Goal: Information Seeking & Learning: Compare options

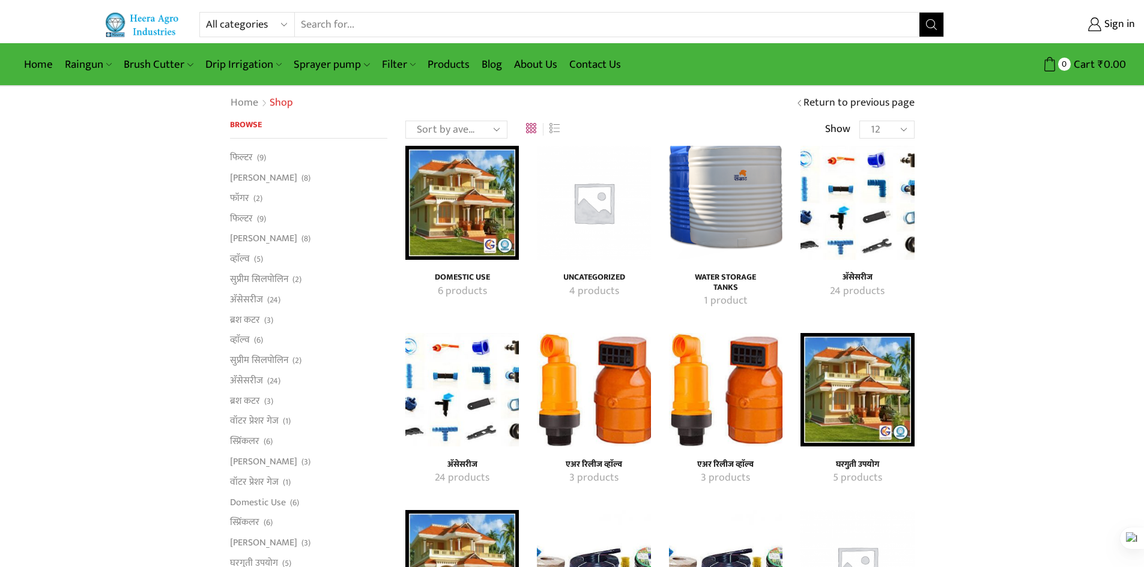
click at [861, 201] on img "Visit product category अ‍ॅसेसरीज" at bounding box center [856, 202] width 113 height 113
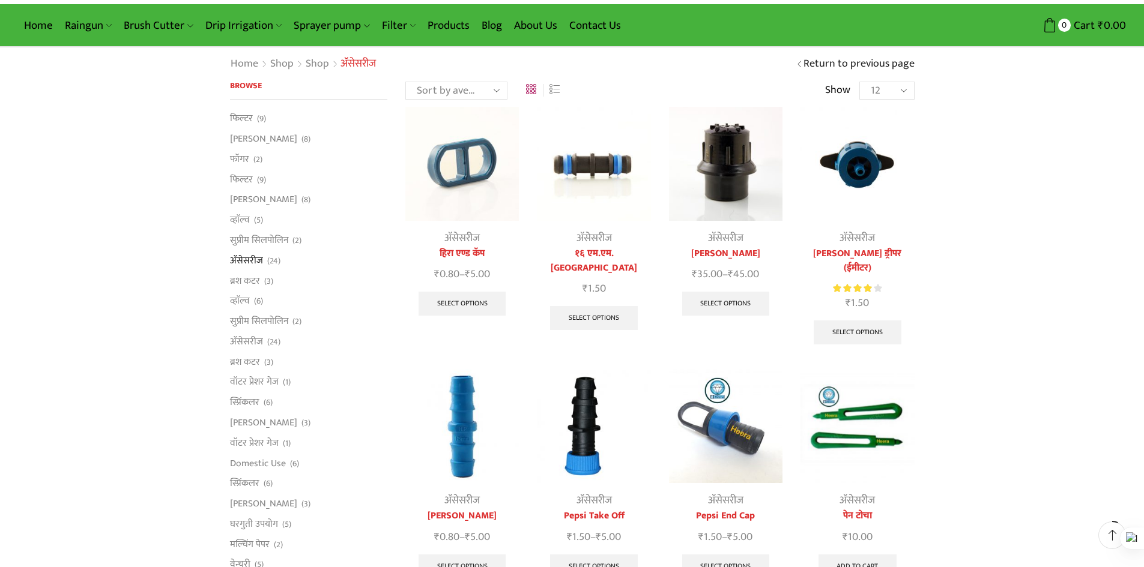
scroll to position [60, 0]
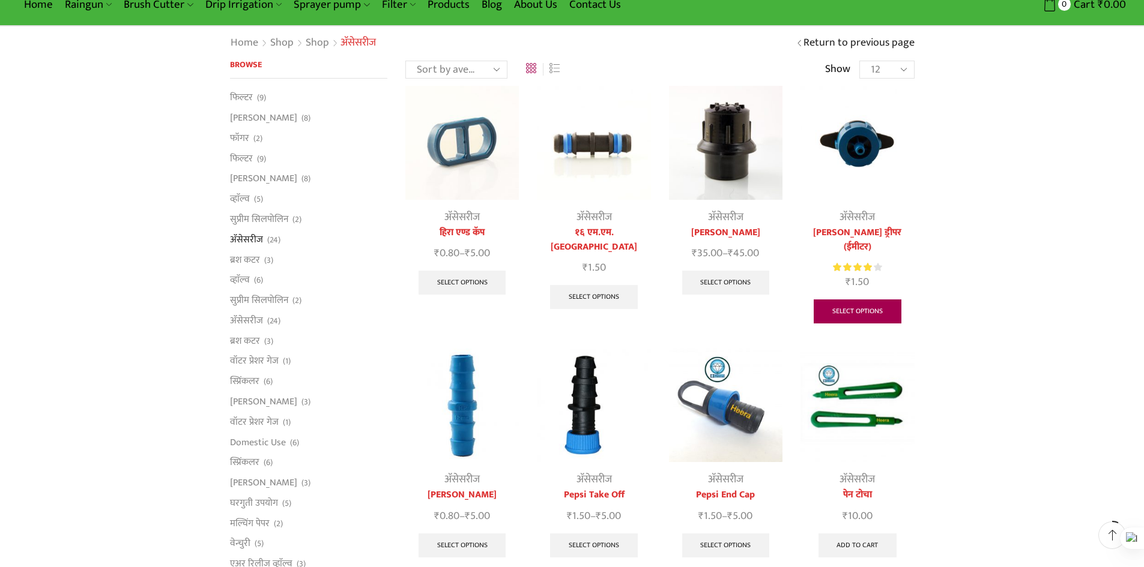
click at [861, 300] on link "Select options" at bounding box center [858, 312] width 88 height 24
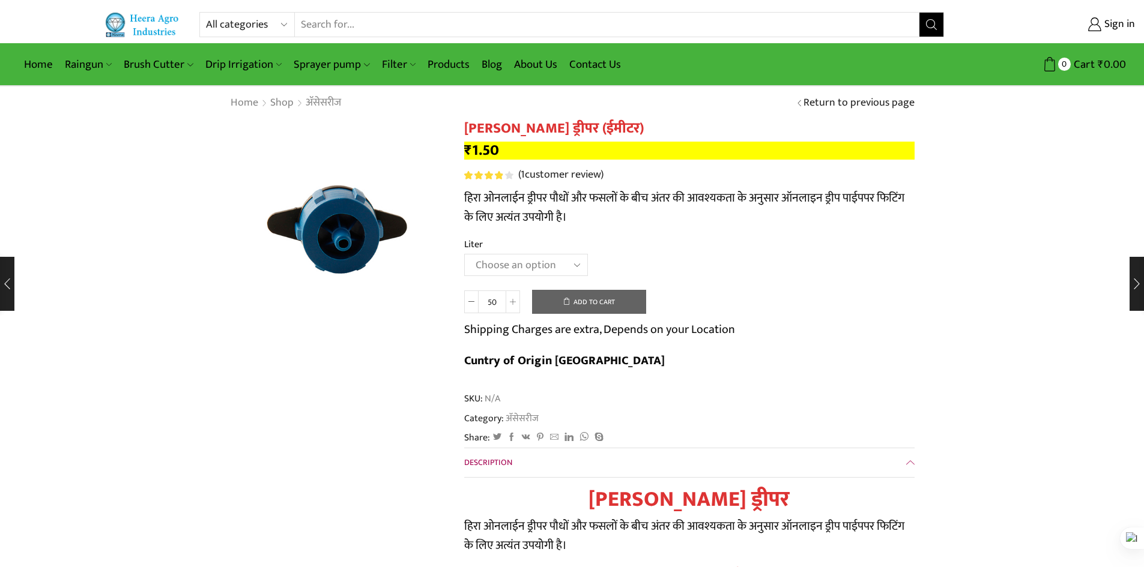
click at [563, 269] on select "Choose an option 16 Liter 4 Liter 8 Liter" at bounding box center [526, 265] width 124 height 22
select select "8-liter"
click at [464, 254] on select "Choose an option 16 Liter 4 Liter 8 Liter" at bounding box center [526, 265] width 124 height 22
click at [549, 269] on select "Choose an option 16 Liter 4 Liter 8 Liter" at bounding box center [526, 265] width 124 height 22
click at [464, 254] on select "Choose an option 16 Liter 4 Liter 8 Liter" at bounding box center [526, 265] width 124 height 22
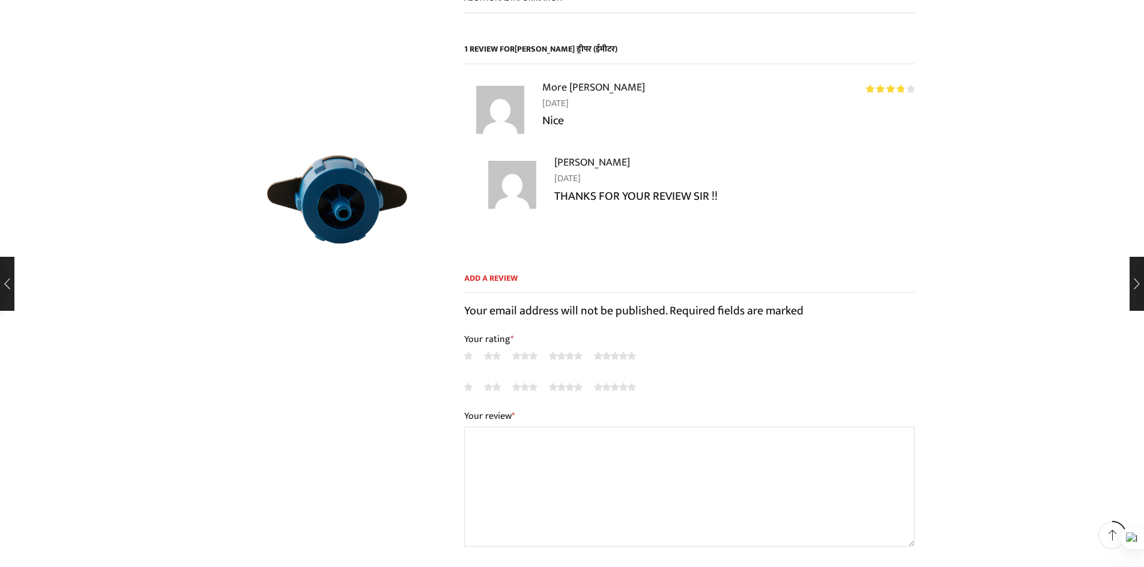
scroll to position [781, 0]
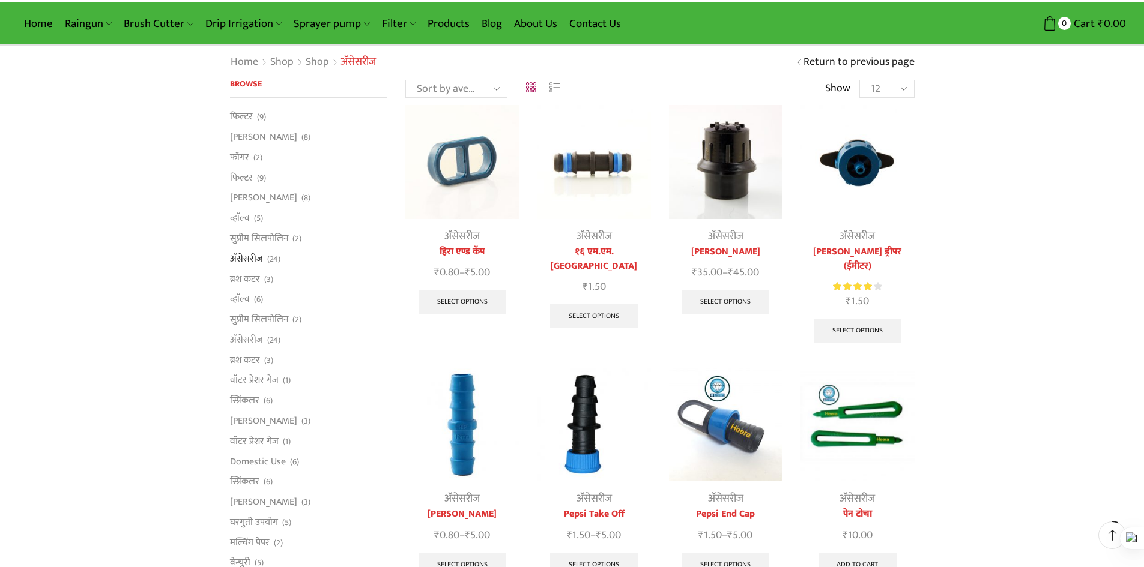
scroll to position [60, 0]
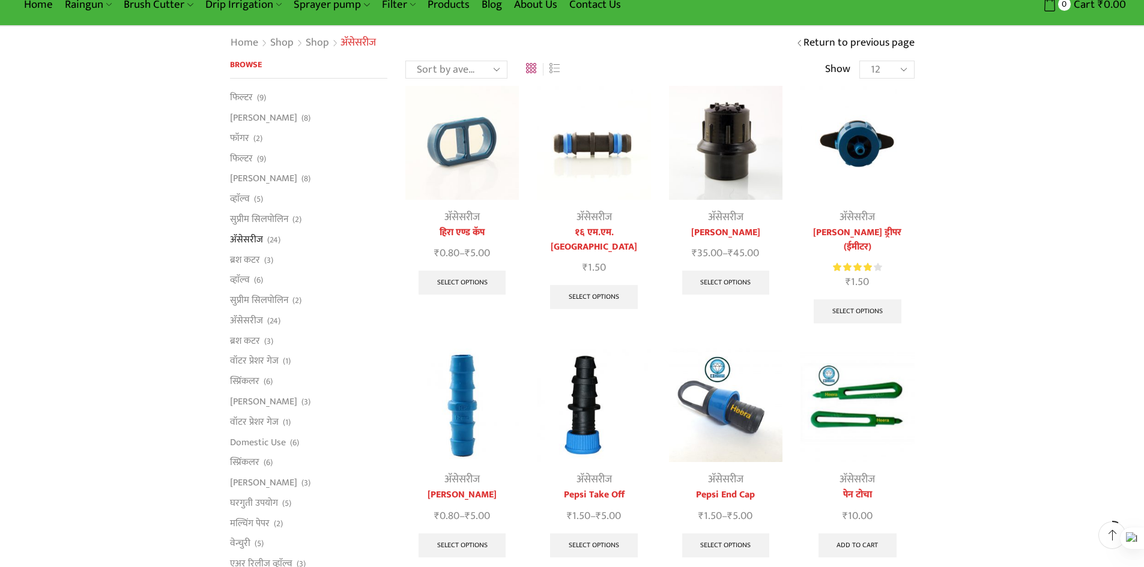
click at [891, 46] on link "Return to previous page" at bounding box center [858, 43] width 111 height 16
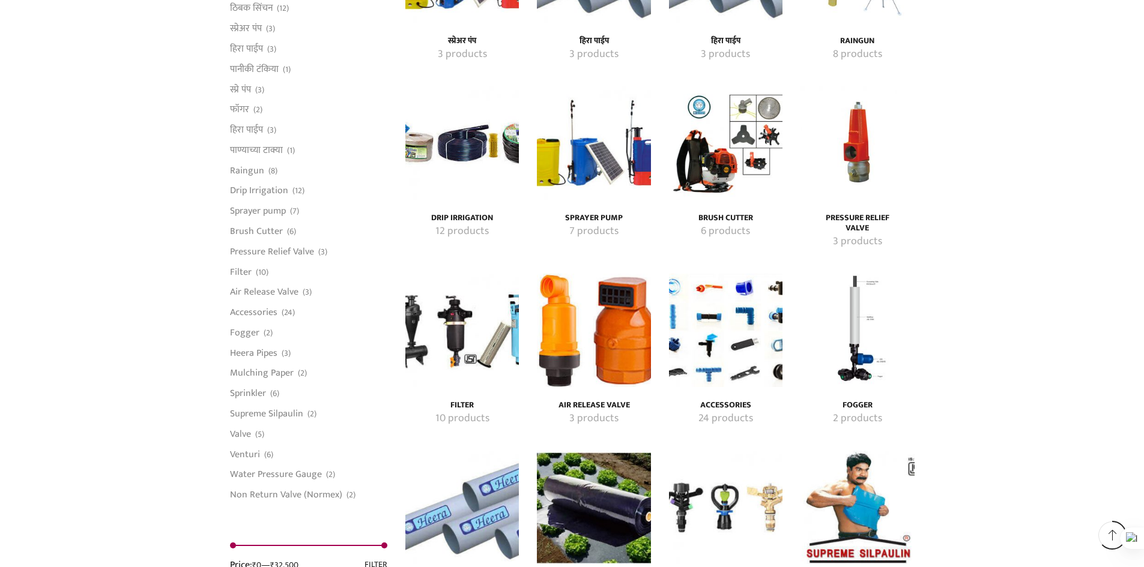
scroll to position [1862, 0]
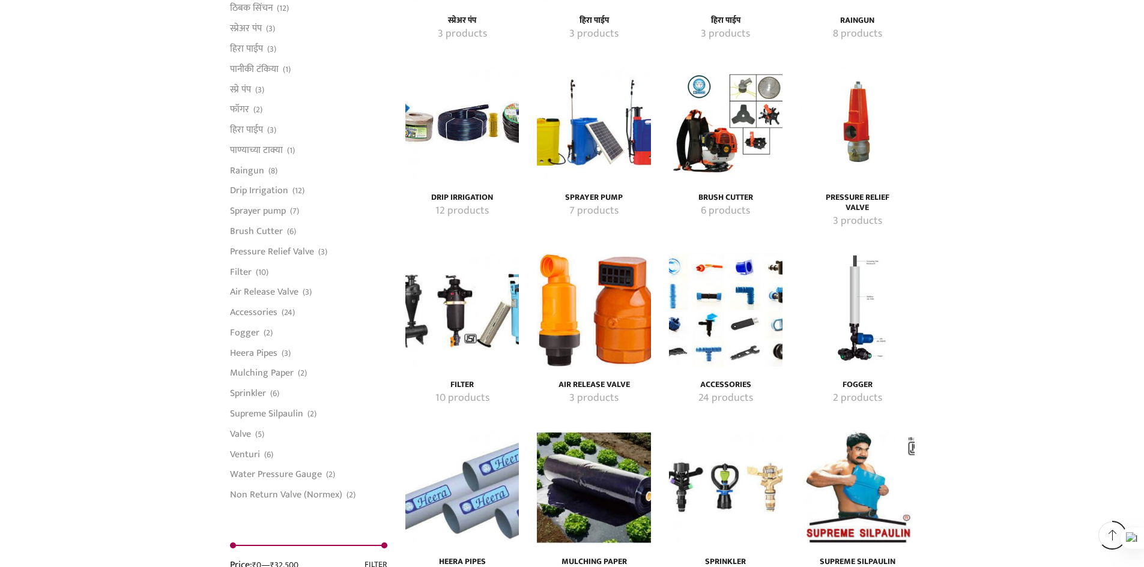
click at [847, 127] on img "Visit product category Pressure Relief Valve" at bounding box center [856, 122] width 113 height 113
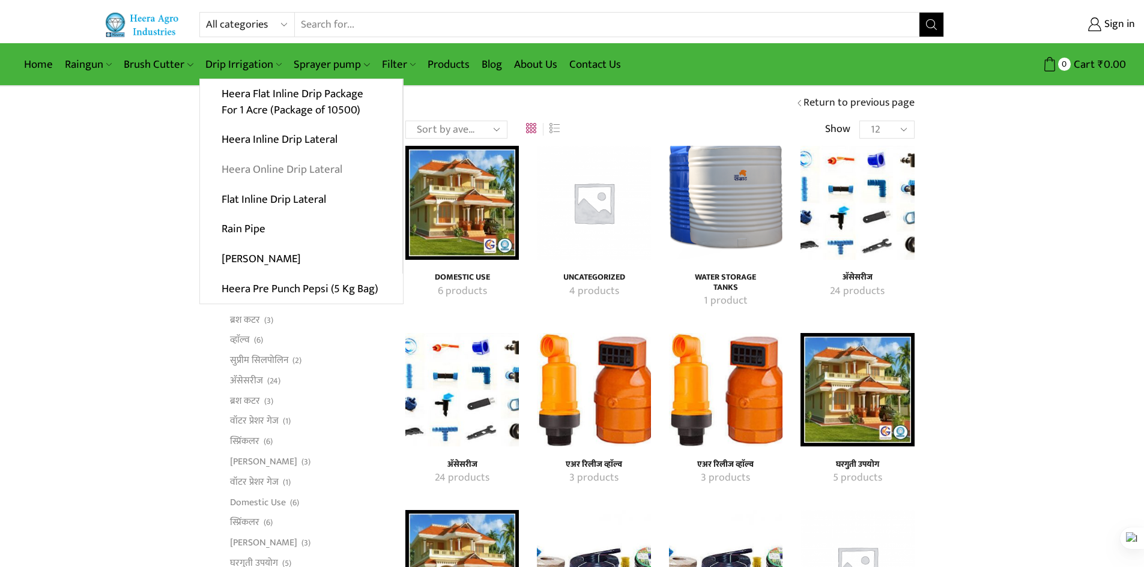
click at [240, 168] on link "Heera Online Drip Lateral" at bounding box center [301, 170] width 202 height 30
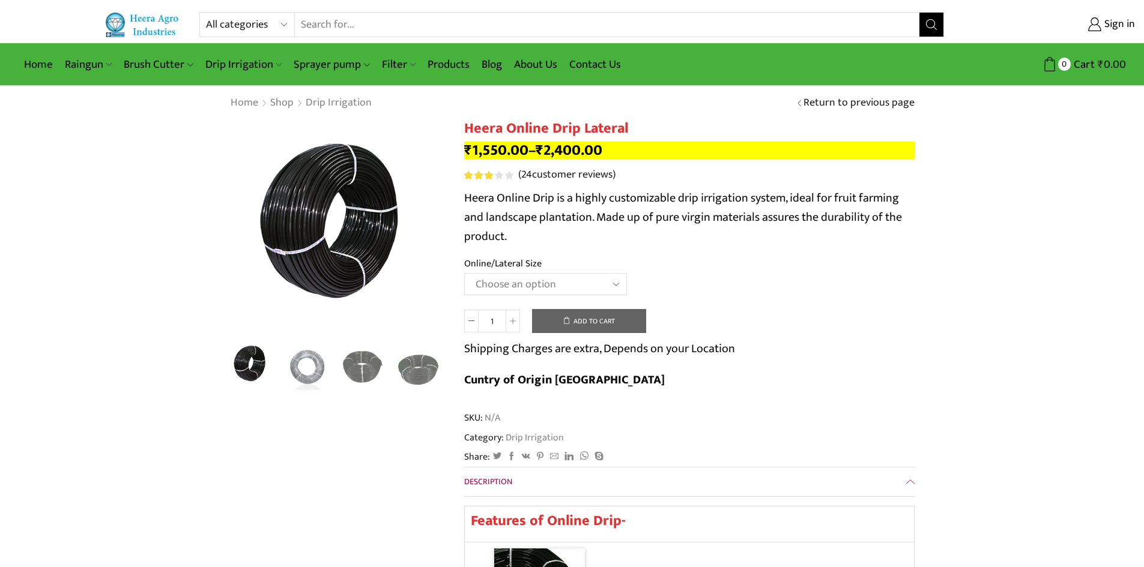
click at [525, 293] on select "Choose an option Heera Online 16MM Heera Online GOLD 16MM Heera Online 12MM Hee…" at bounding box center [545, 284] width 163 height 22
click at [464, 273] on select "Choose an option Heera Online 16MM Heera Online GOLD 16MM Heera Online 12MM Hee…" at bounding box center [545, 284] width 163 height 22
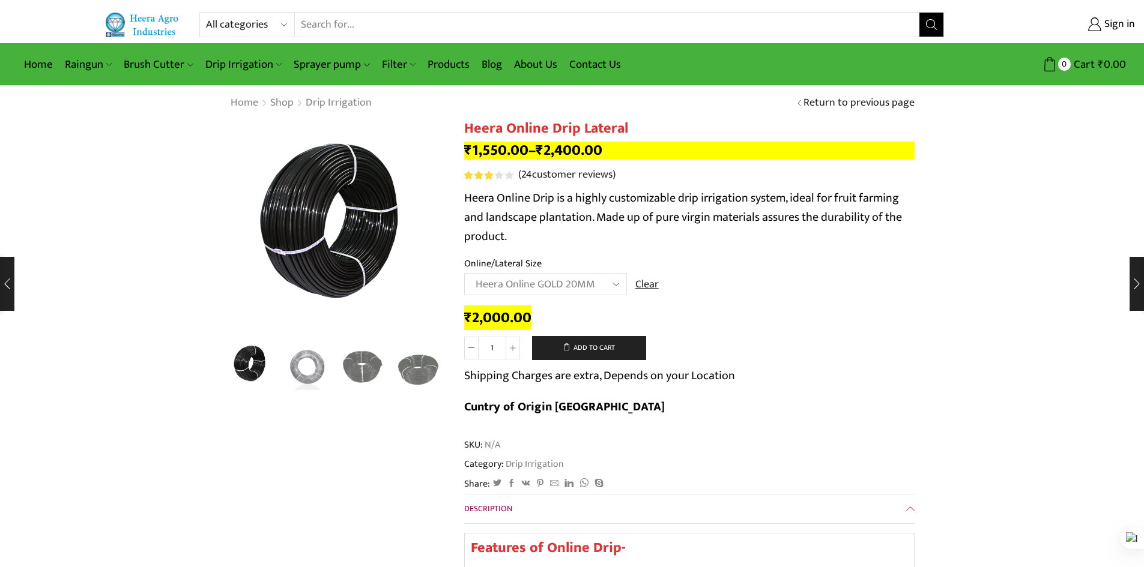
click at [569, 287] on select "Choose an option Heera Online 16MM Heera Online GOLD 16MM Heera Online 12MM Hee…" at bounding box center [545, 284] width 163 height 22
click at [464, 273] on select "Choose an option Heera Online 16MM Heera Online GOLD 16MM Heera Online 12MM Hee…" at bounding box center [545, 284] width 163 height 22
click at [562, 289] on select "Choose an option Heera Online 16MM Heera Online GOLD 16MM Heera Online 12MM Hee…" at bounding box center [545, 284] width 163 height 22
click at [464, 273] on select "Choose an option Heera Online 16MM Heera Online GOLD 16MM Heera Online 12MM Hee…" at bounding box center [545, 284] width 163 height 22
click at [552, 276] on select "Choose an option Heera Online 16MM Heera Online GOLD 16MM Heera Online 12MM Hee…" at bounding box center [545, 284] width 163 height 22
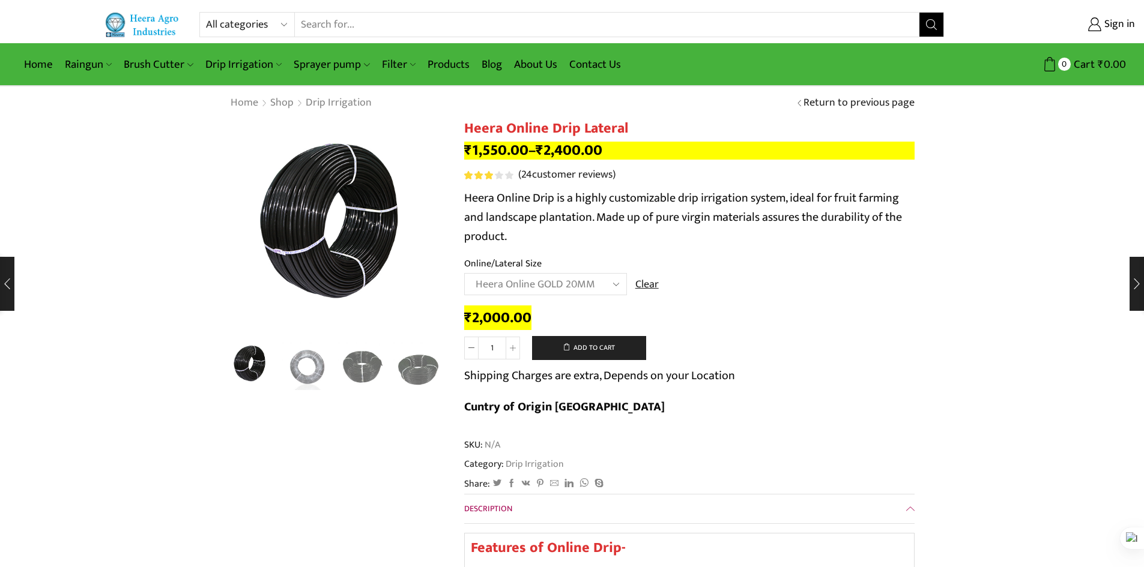
click at [464, 273] on select "Choose an option Heera Online 16MM Heera Online GOLD 16MM Heera Online 12MM Hee…" at bounding box center [545, 284] width 163 height 22
click at [558, 281] on select "Choose an option Heera Online 16MM Heera Online GOLD 16MM Heera Online 12MM Hee…" at bounding box center [545, 284] width 163 height 22
click at [464, 273] on select "Choose an option Heera Online 16MM Heera Online GOLD 16MM Heera Online 12MM Hee…" at bounding box center [545, 284] width 163 height 22
click at [547, 292] on select "Choose an option Heera Online 16MM Heera Online GOLD 16MM Heera Online 12MM Hee…" at bounding box center [545, 284] width 163 height 22
click at [464, 273] on select "Choose an option Heera Online 16MM Heera Online GOLD 16MM Heera Online 12MM Hee…" at bounding box center [545, 284] width 163 height 22
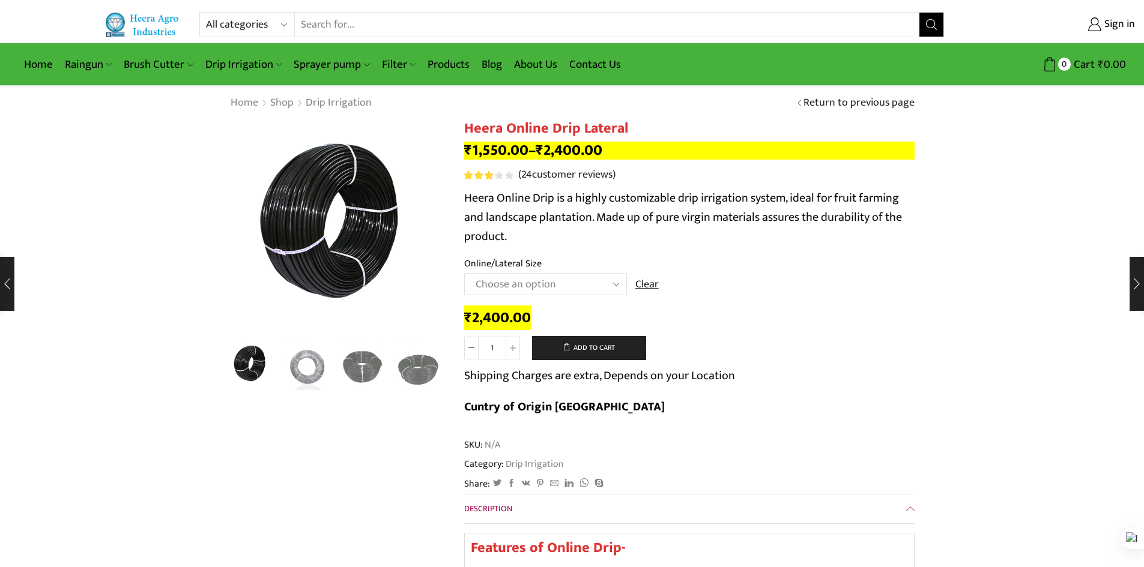
click at [557, 280] on select "Choose an option Heera Online 16MM Heera Online GOLD 16MM Heera Online 12MM Hee…" at bounding box center [545, 284] width 163 height 22
click at [464, 273] on select "Choose an option Heera Online 16MM Heera Online GOLD 16MM Heera Online 12MM Hee…" at bounding box center [545, 284] width 163 height 22
select select "Heera Online GOLD 25MM"
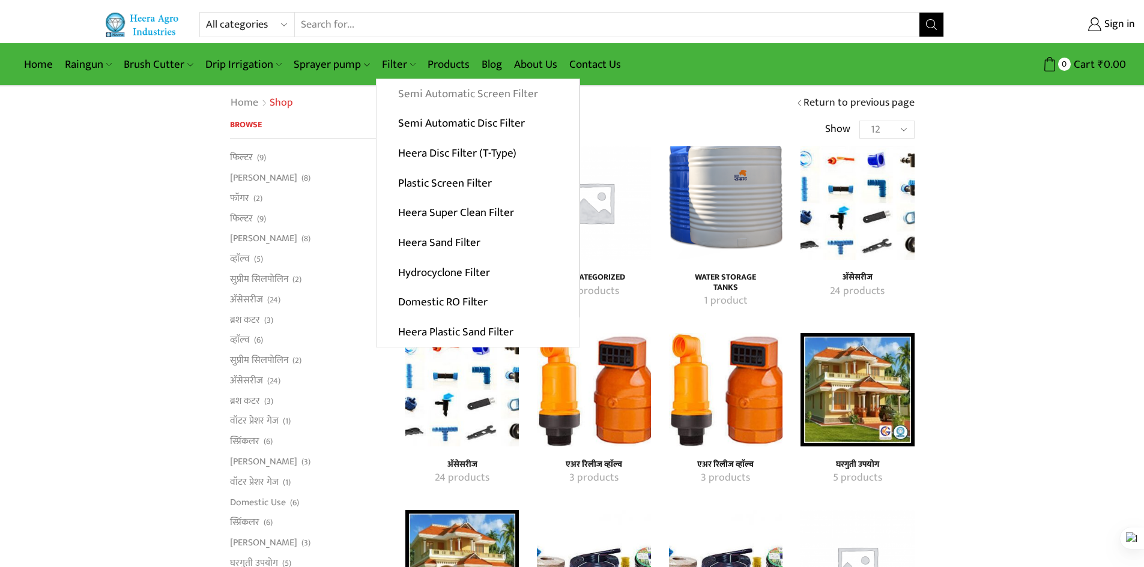
click at [398, 92] on link "Semi Automatic Screen Filter" at bounding box center [478, 94] width 202 height 30
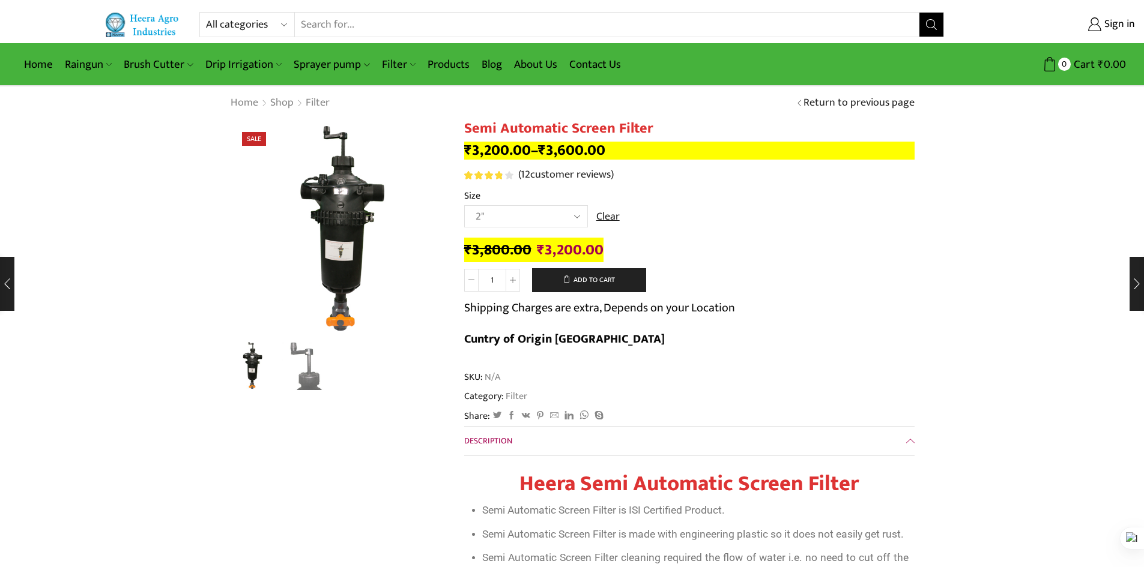
click at [501, 218] on select "Choose an option 2" 2.5" 3"" at bounding box center [526, 216] width 124 height 22
select select "3""
click at [464, 205] on select "Choose an option 2" 2.5" 3"" at bounding box center [526, 216] width 124 height 22
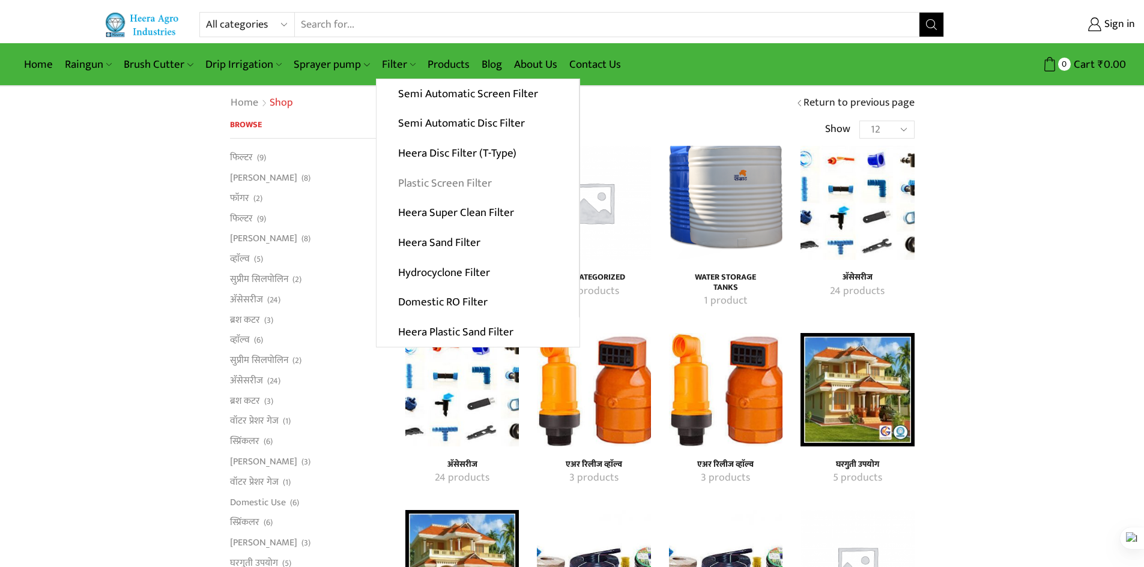
click at [419, 183] on link "Plastic Screen Filter" at bounding box center [478, 183] width 202 height 30
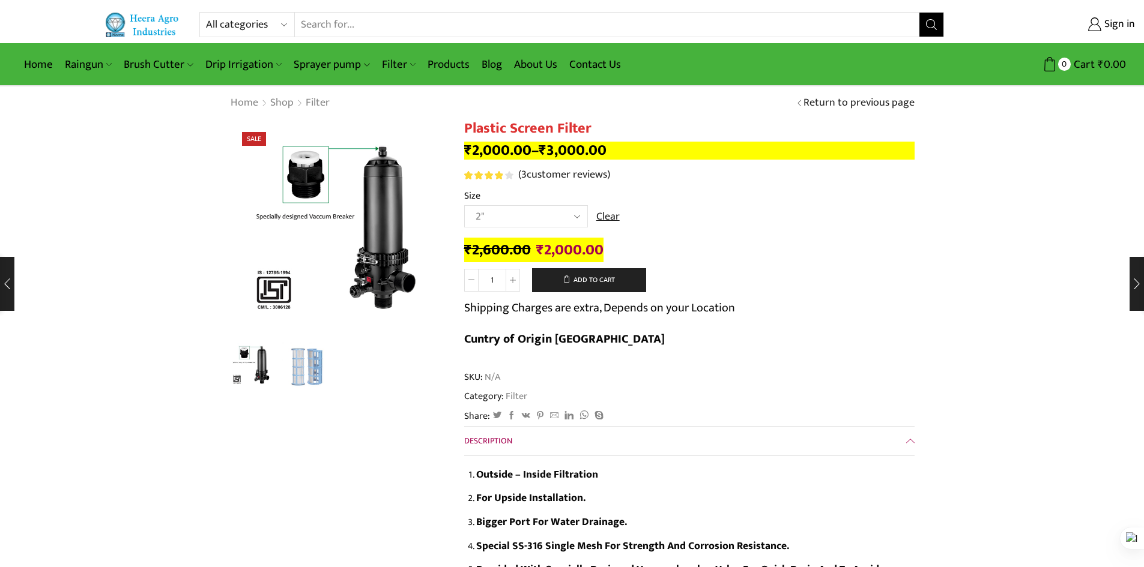
click at [524, 217] on select "Choose an option 2" 2.5" 3" 40M Cube 3" 50M Cube" at bounding box center [526, 216] width 124 height 22
select select "3" 50M Cube"
click at [464, 205] on select "Choose an option 2" 2.5" 3" 40M Cube 3" 50M Cube" at bounding box center [526, 216] width 124 height 22
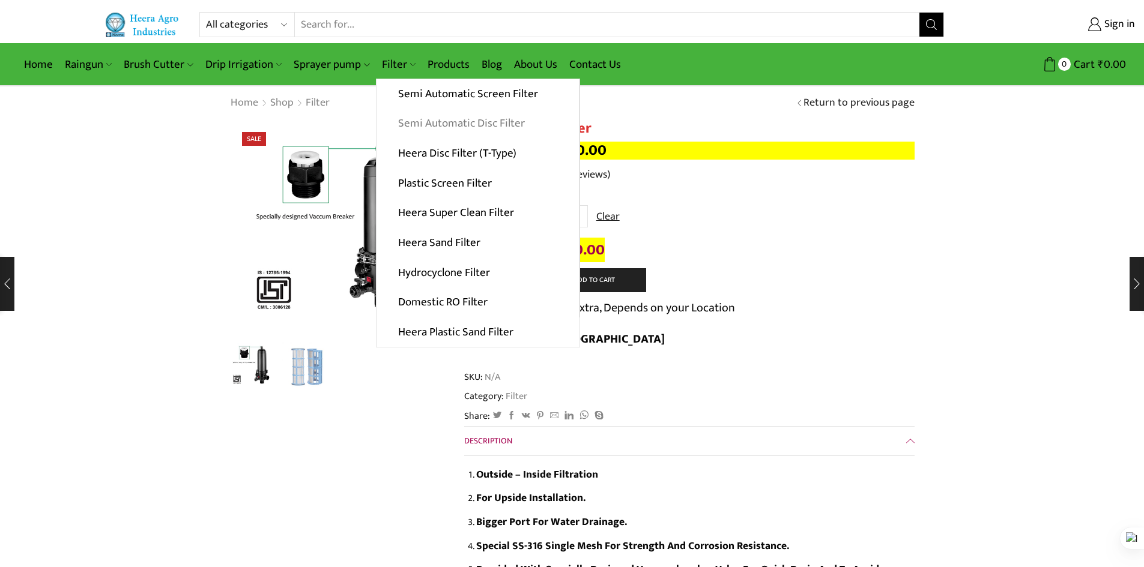
click at [409, 121] on link "Semi Automatic Disc Filter" at bounding box center [478, 124] width 202 height 30
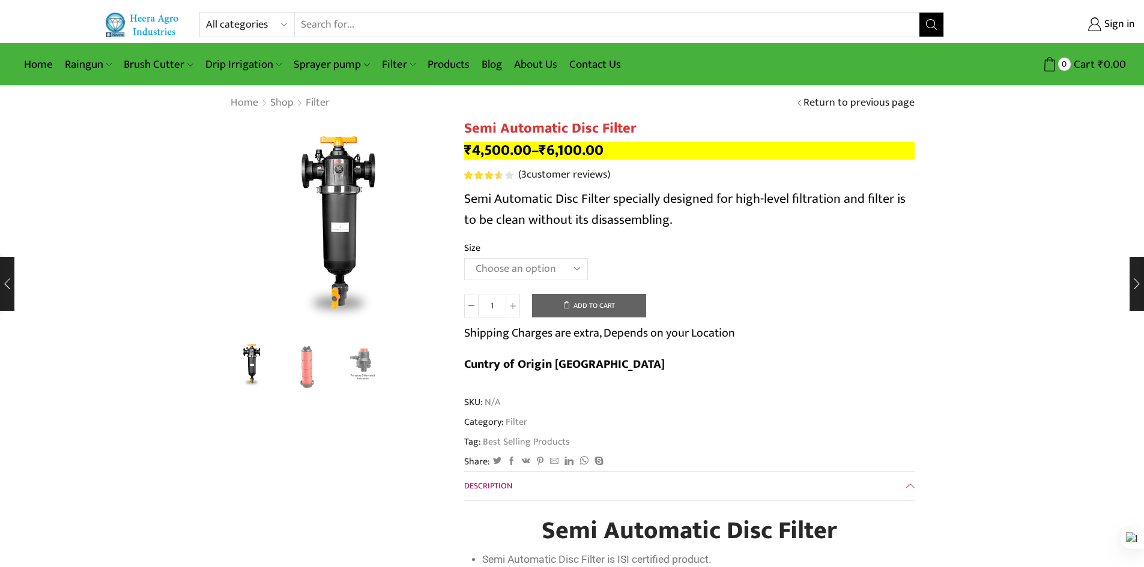
click at [541, 272] on select "Choose an option 2" Disc Filter 2.5" Disc Filter 3" Disc Filter" at bounding box center [526, 269] width 124 height 22
select select "3" Disc Filter"
click at [464, 258] on select "Choose an option 2" Disc Filter 2.5" Disc Filter 3" Disc Filter" at bounding box center [526, 269] width 124 height 22
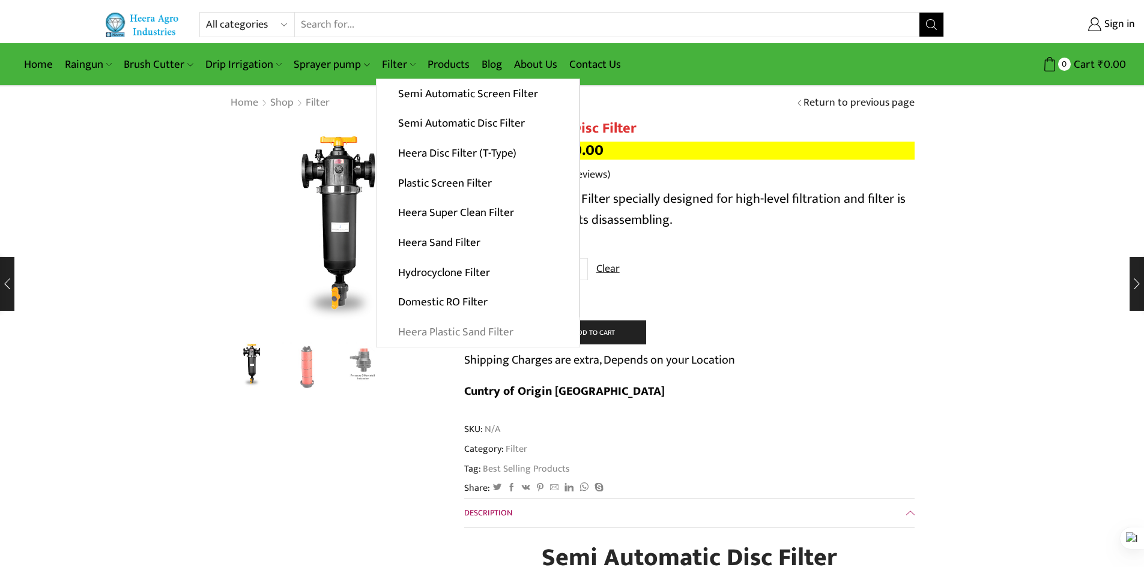
click at [462, 337] on link "Heera Plastic Sand Filter" at bounding box center [478, 333] width 203 height 30
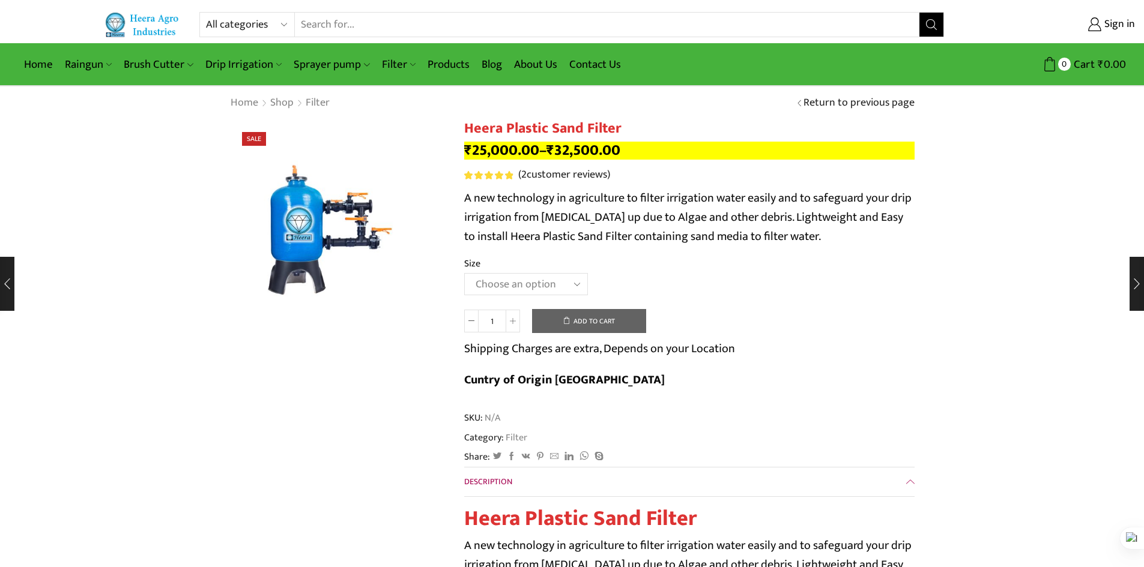
click at [559, 275] on select "Choose an option 2.5’’x 30 m3 2’’ x 20 m3 3.0’’x 40 m3 3.0’’x 50 m3" at bounding box center [526, 284] width 124 height 22
click at [464, 273] on select "Choose an option 2.5’’x 30 m3 2’’ x 20 m3 3.0’’x 40 m3 3.0’’x 50 m3" at bounding box center [526, 284] width 124 height 22
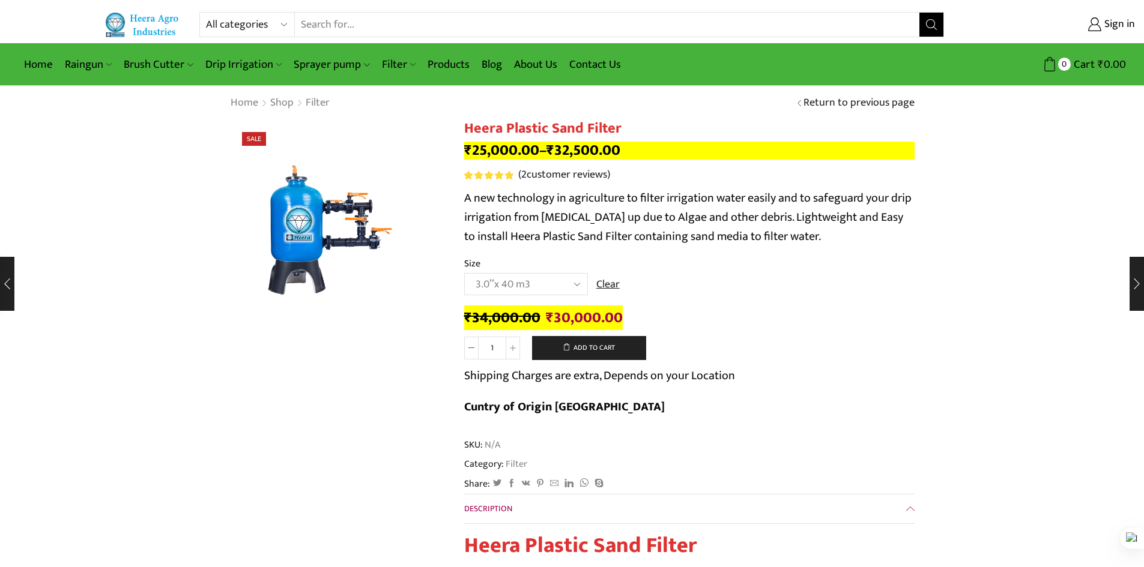
click at [539, 287] on select "Choose an option 2.5’’x 30 m3 2’’ x 20 m3 3.0’’x 40 m3 3.0’’x 50 m3" at bounding box center [526, 284] width 124 height 22
click at [464, 273] on select "Choose an option 2.5’’x 30 m3 2’’ x 20 m3 3.0’’x 40 m3 3.0’’x 50 m3" at bounding box center [526, 284] width 124 height 22
click at [517, 284] on select "Choose an option 2.5’’x 30 m3 2’’ x 20 m3 3.0’’x 40 m3 3.0’’x 50 m3" at bounding box center [526, 284] width 124 height 22
click at [464, 273] on select "Choose an option 2.5’’x 30 m3 2’’ x 20 m3 3.0’’x 40 m3 3.0’’x 50 m3" at bounding box center [526, 284] width 124 height 22
select select "3-0x-40-m3"
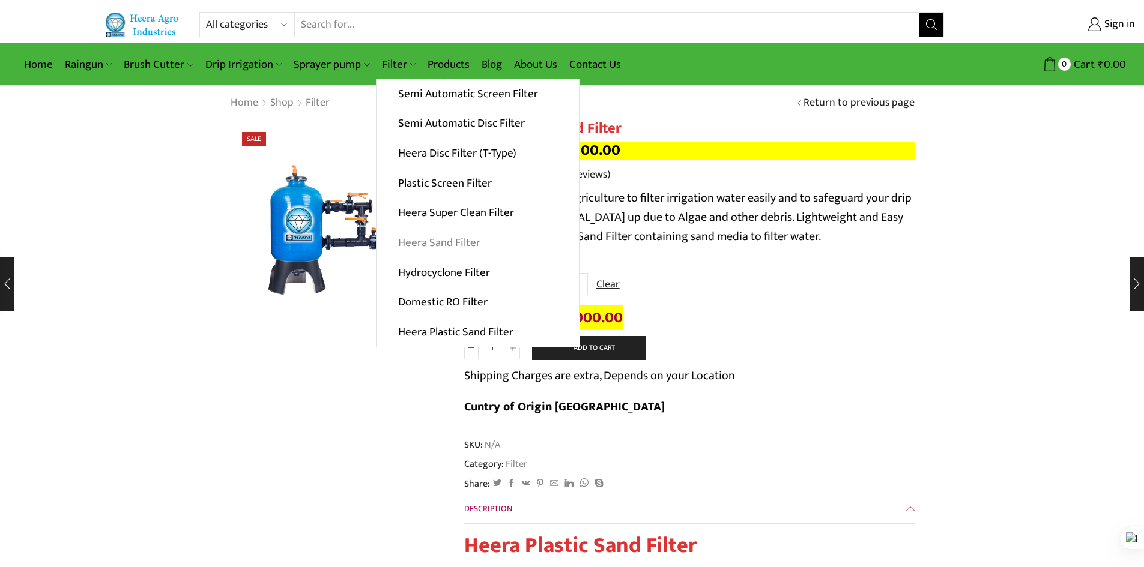
click at [431, 238] on link "Heera Sand Filter" at bounding box center [478, 243] width 202 height 30
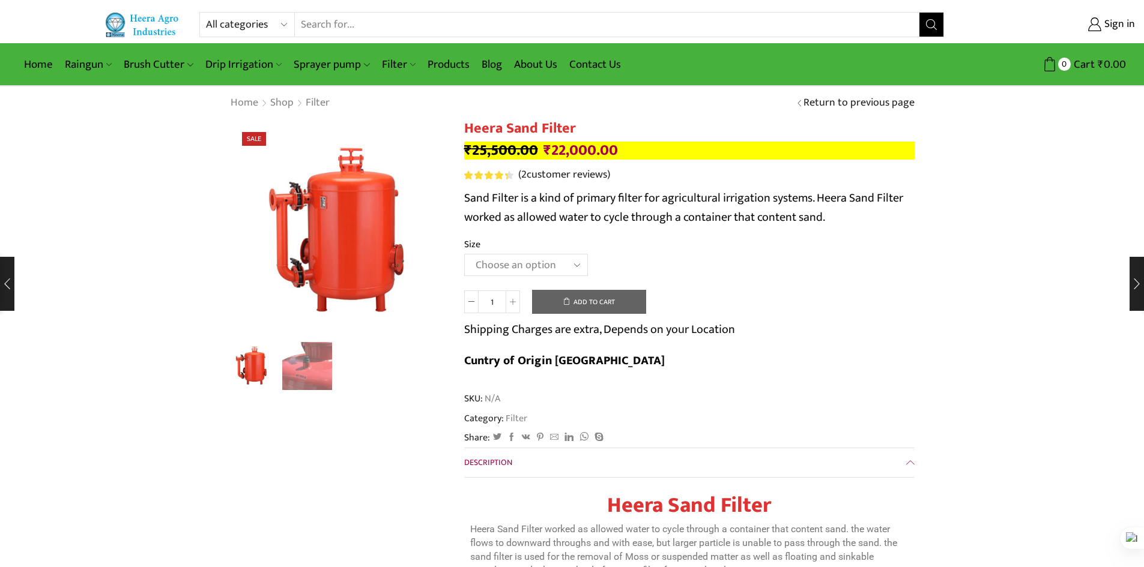
click at [527, 270] on select "Choose an option 3.0’’x 45 m3." at bounding box center [526, 265] width 124 height 22
select select "3-0x-45-m3"
click at [464, 254] on select "Choose an option 3.0’’x 45 m3." at bounding box center [526, 265] width 124 height 22
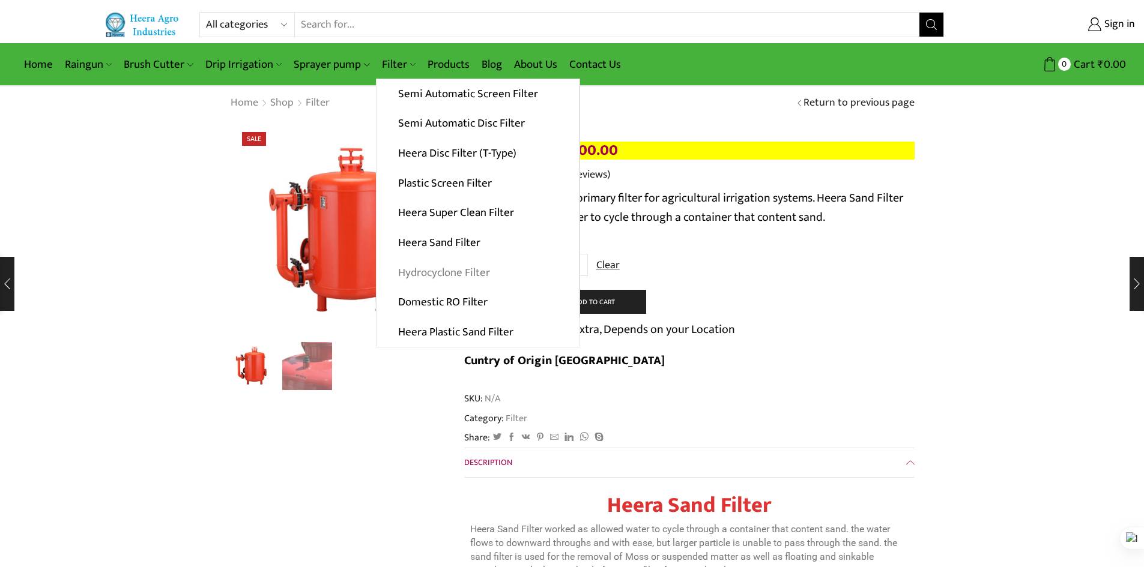
click at [430, 276] on link "Hydrocyclone Filter" at bounding box center [478, 273] width 202 height 30
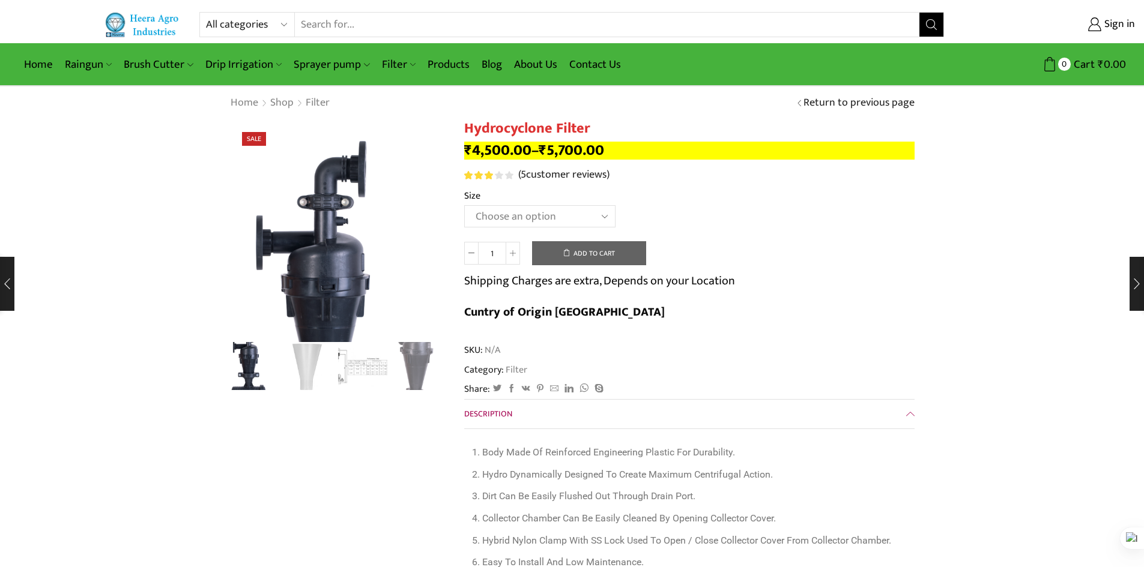
click at [551, 215] on select "Choose an option 2" Hydrocyclone Filter 2.5" Hydrocyclone Filter 3" Hydrocyclon…" at bounding box center [539, 216] width 151 height 22
select select "3" Hydrocyclone Filter"
click at [464, 205] on select "Choose an option 2" Hydrocyclone Filter 2.5" Hydrocyclone Filter 3" Hydrocyclon…" at bounding box center [539, 216] width 151 height 22
